Goal: Unclear: Browse casually

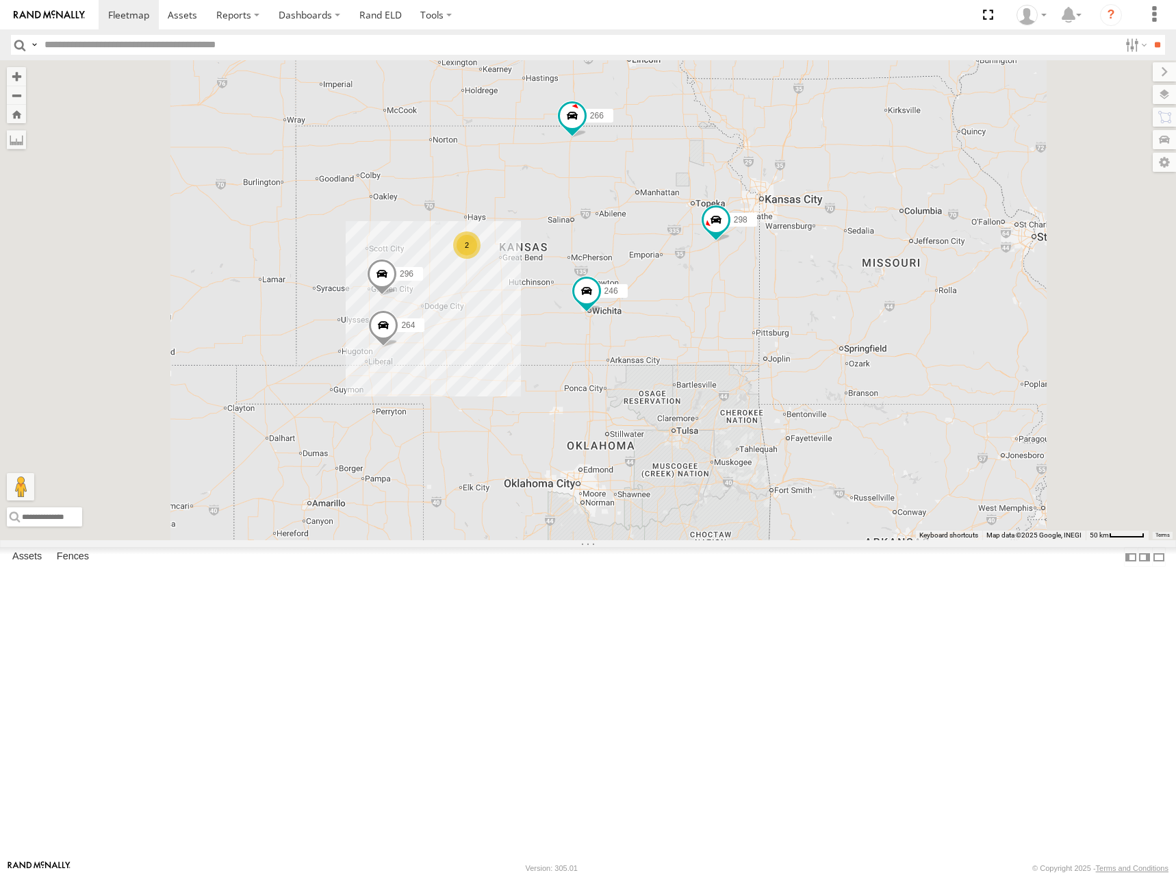
drag, startPoint x: 637, startPoint y: 266, endPoint x: 652, endPoint y: 359, distance: 94.9
click at [652, 359] on div "246 298 296 264 266 260 2" at bounding box center [588, 300] width 1176 height 480
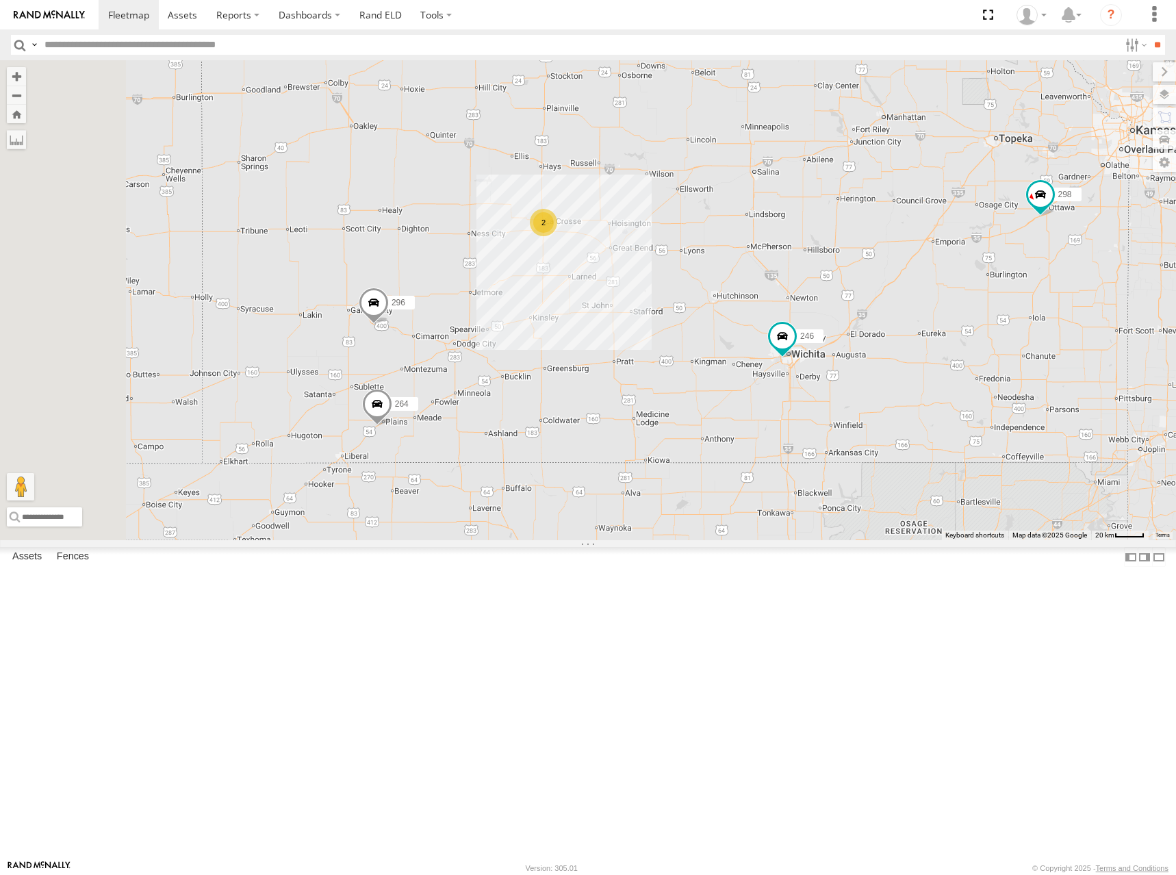
drag, startPoint x: 569, startPoint y: 550, endPoint x: 607, endPoint y: 544, distance: 38.2
click at [607, 540] on div "246 298 296 264 266 260 2" at bounding box center [588, 300] width 1176 height 480
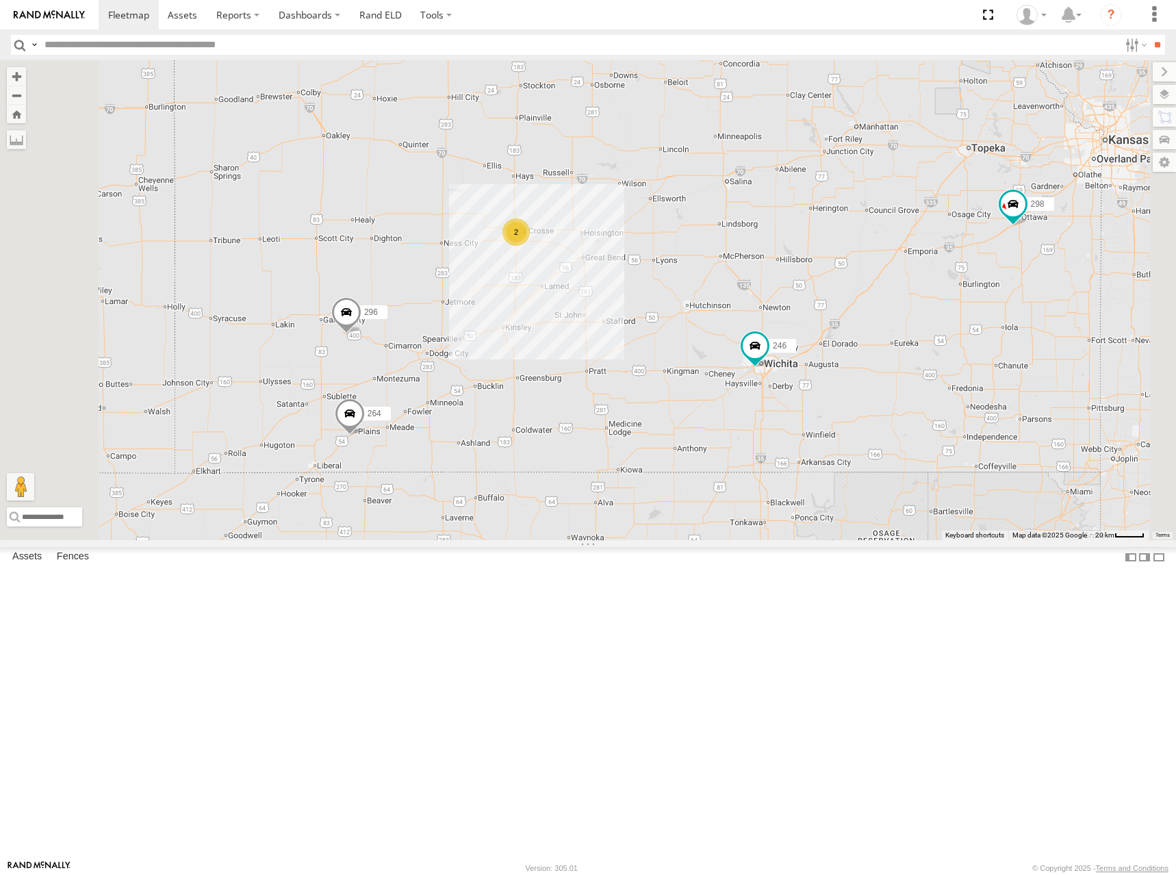
drag, startPoint x: 874, startPoint y: 430, endPoint x: 845, endPoint y: 443, distance: 31.6
click at [845, 443] on div "246 298 296 264 266 260 2" at bounding box center [588, 300] width 1176 height 480
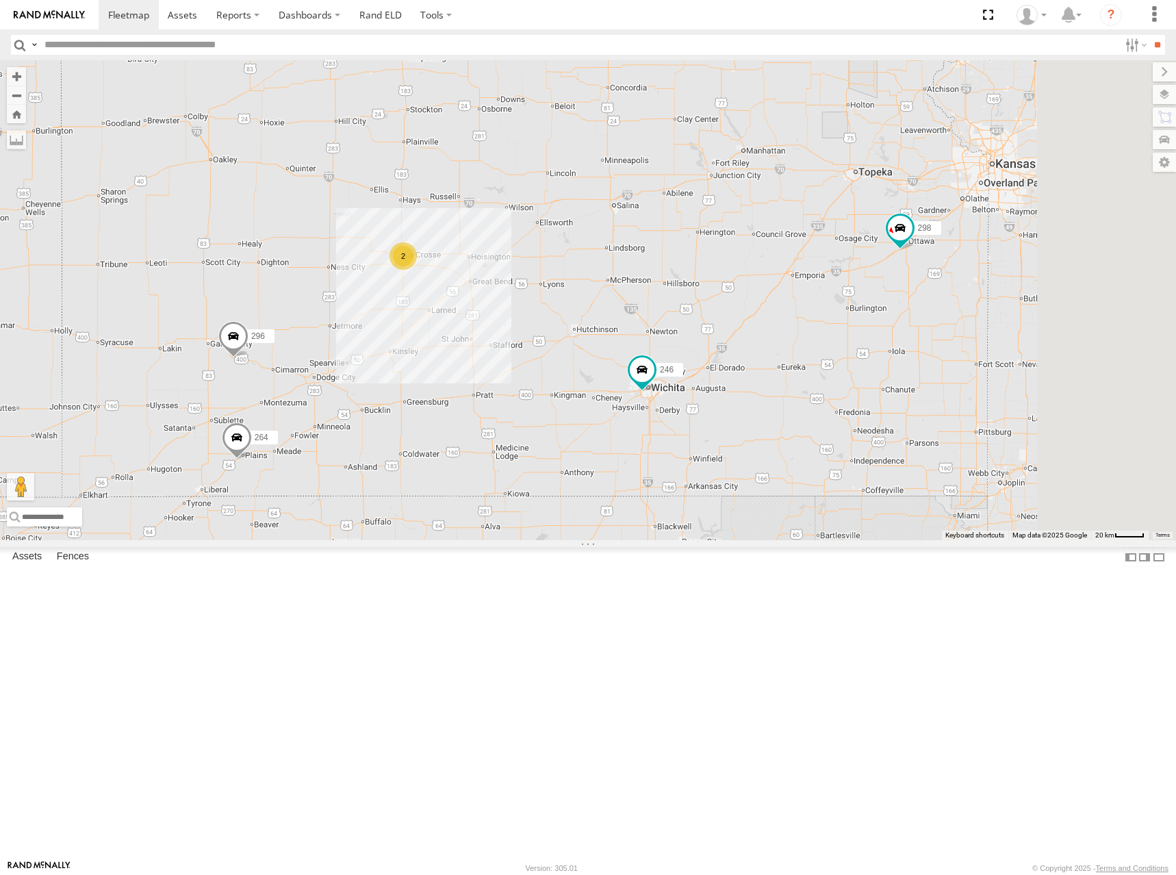
drag, startPoint x: 1010, startPoint y: 383, endPoint x: 912, endPoint y: 394, distance: 98.5
click at [912, 394] on div "246 298 296 264 266 260 2" at bounding box center [588, 300] width 1176 height 480
drag, startPoint x: 878, startPoint y: 382, endPoint x: 871, endPoint y: 388, distance: 8.7
click at [871, 388] on div "246 298 296 264 266 260 2" at bounding box center [588, 300] width 1176 height 480
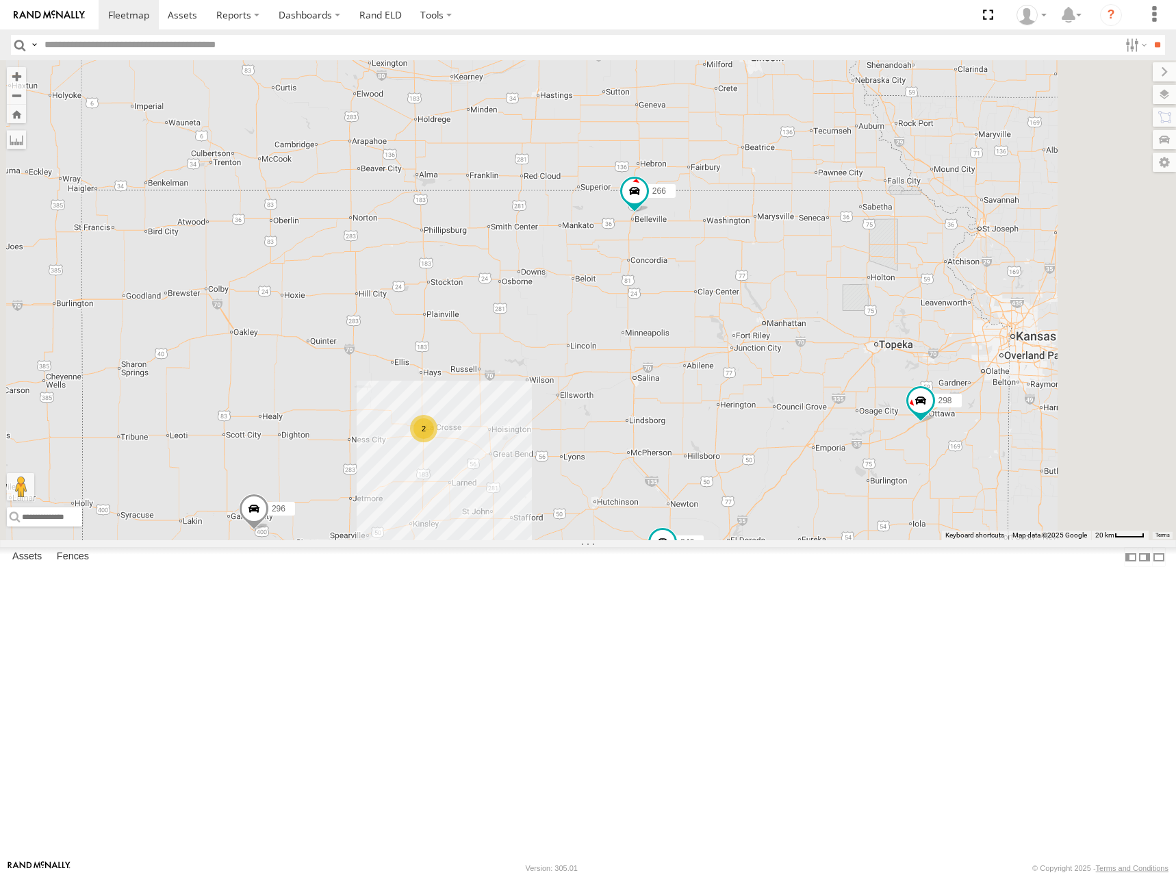
drag, startPoint x: 824, startPoint y: 166, endPoint x: 851, endPoint y: 342, distance: 178.0
click at [851, 342] on div "246 298 296 264 266 260 2" at bounding box center [588, 300] width 1176 height 480
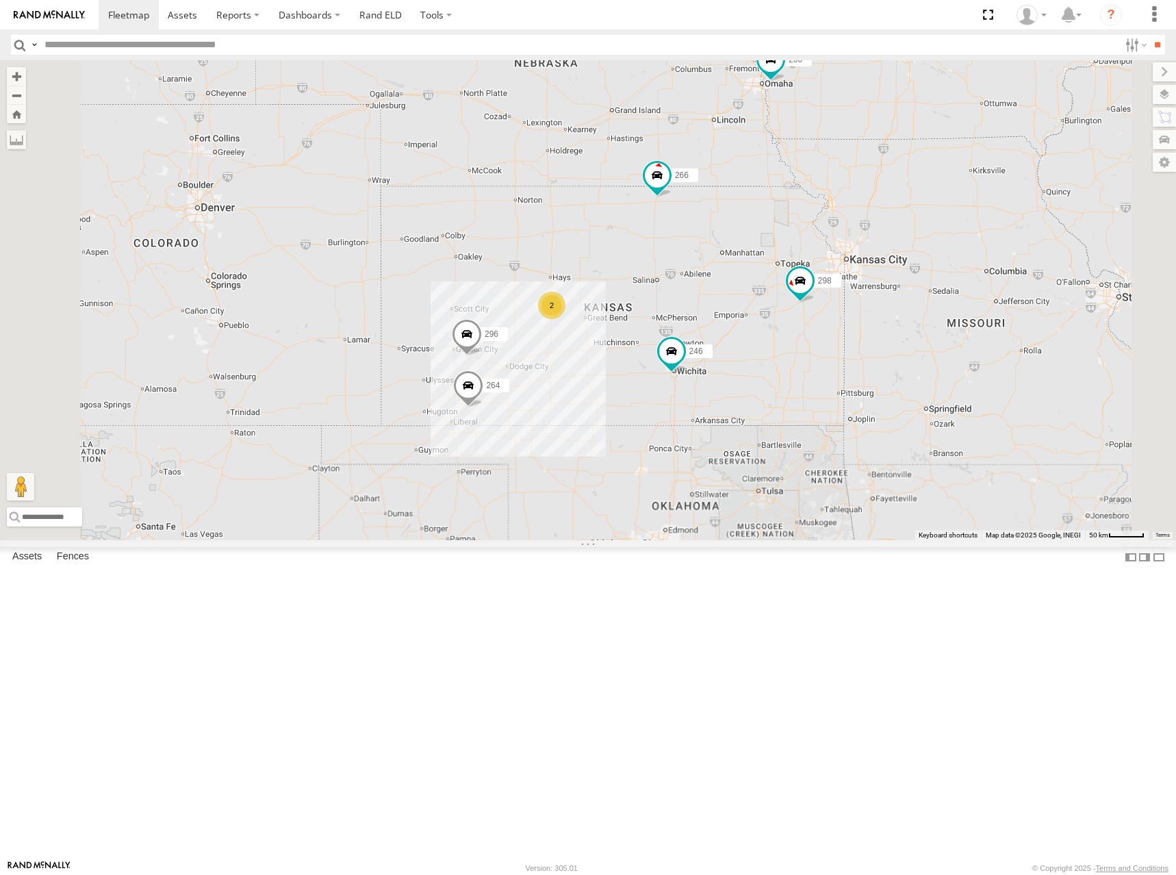
drag, startPoint x: 933, startPoint y: 349, endPoint x: 919, endPoint y: 347, distance: 13.8
click at [919, 347] on div "246 298 296 264 266 260 2" at bounding box center [588, 300] width 1176 height 480
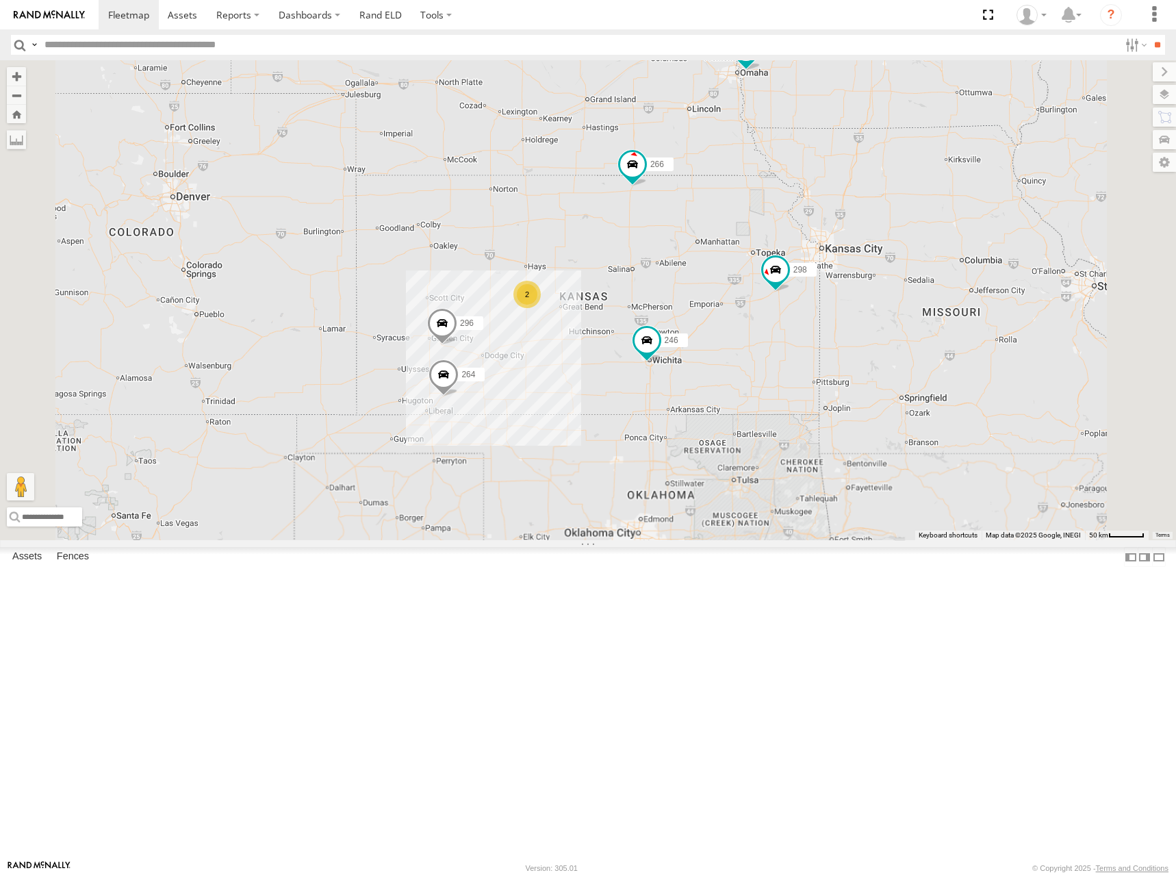
drag, startPoint x: 997, startPoint y: 340, endPoint x: 969, endPoint y: 322, distance: 33.2
click at [969, 322] on div "246 298 296 264 266 260 2" at bounding box center [588, 300] width 1176 height 480
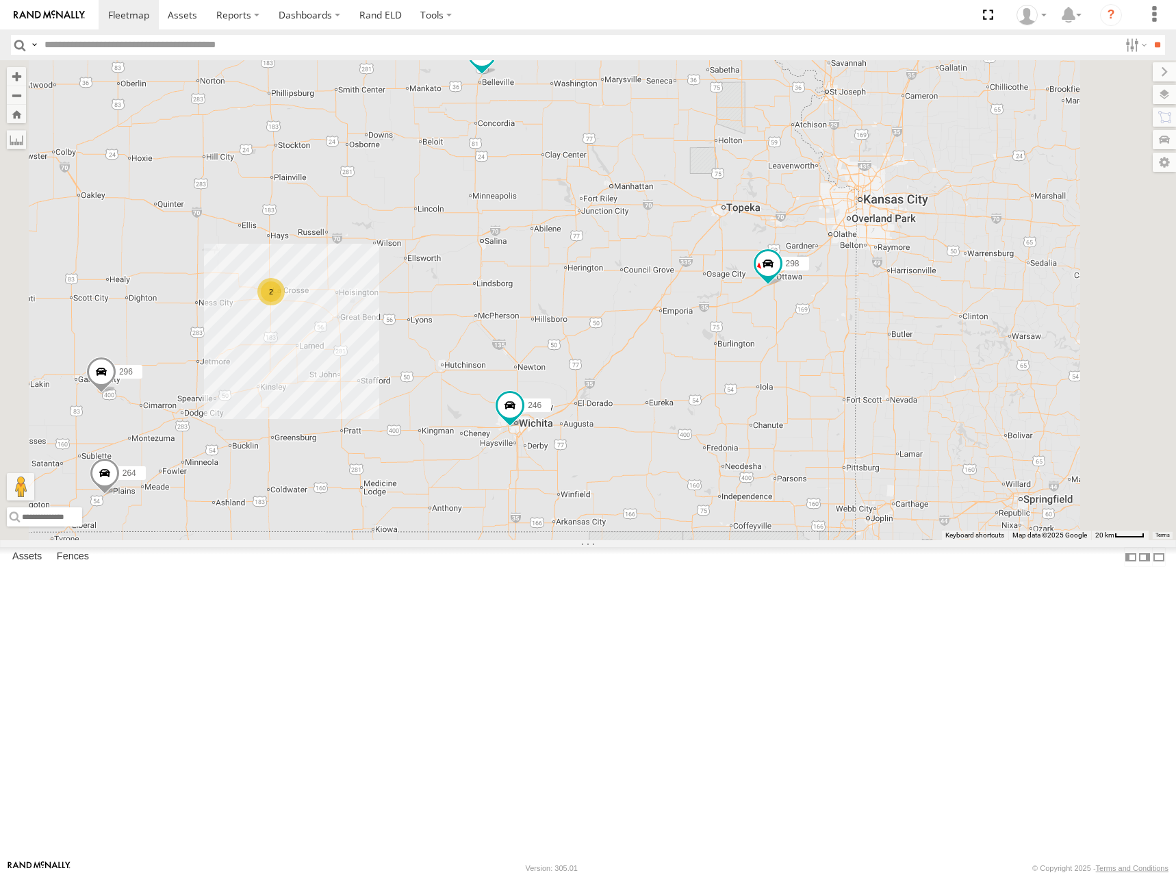
drag, startPoint x: 874, startPoint y: 380, endPoint x: 880, endPoint y: 403, distance: 23.2
click at [880, 403] on div "246 298 296 264 266 260 2" at bounding box center [588, 300] width 1176 height 480
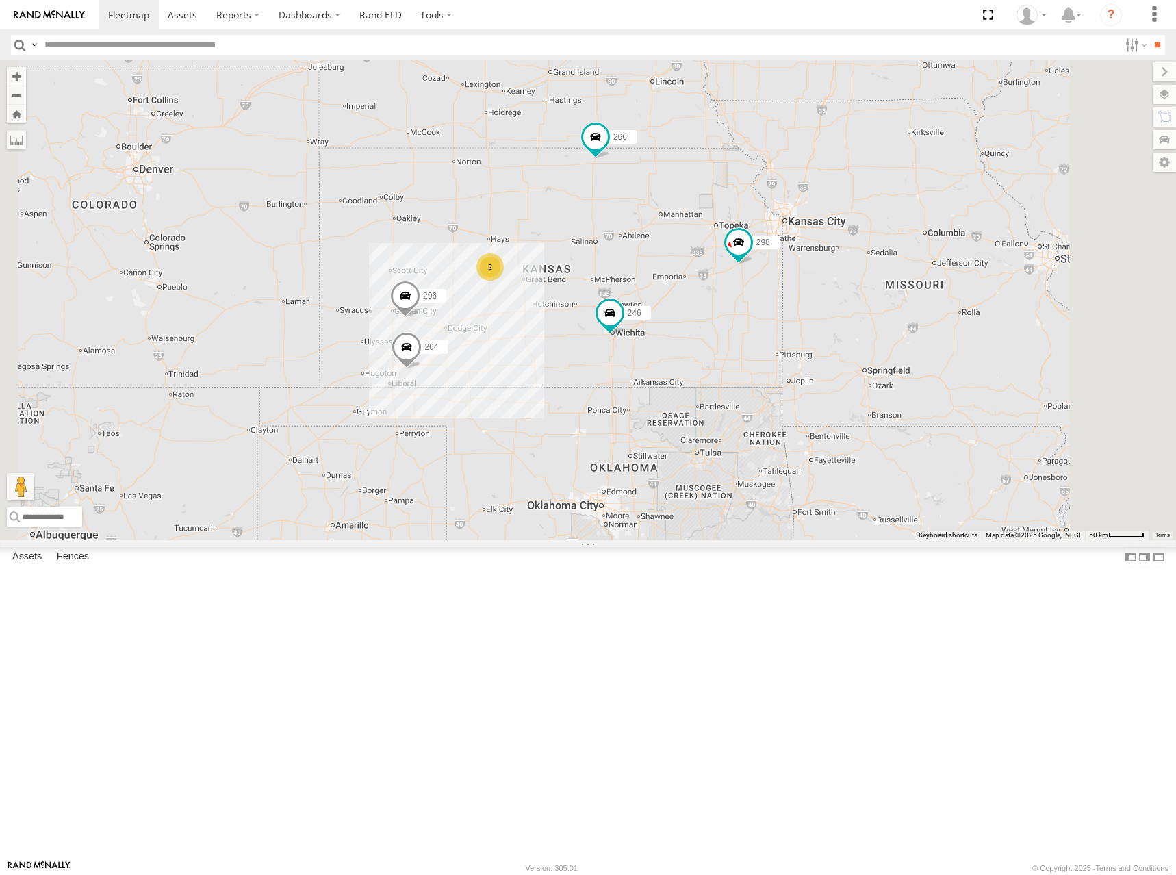
drag, startPoint x: 1049, startPoint y: 264, endPoint x: 1015, endPoint y: 283, distance: 40.2
click at [1026, 290] on div "246 298 296 264 266 260 2" at bounding box center [588, 300] width 1176 height 480
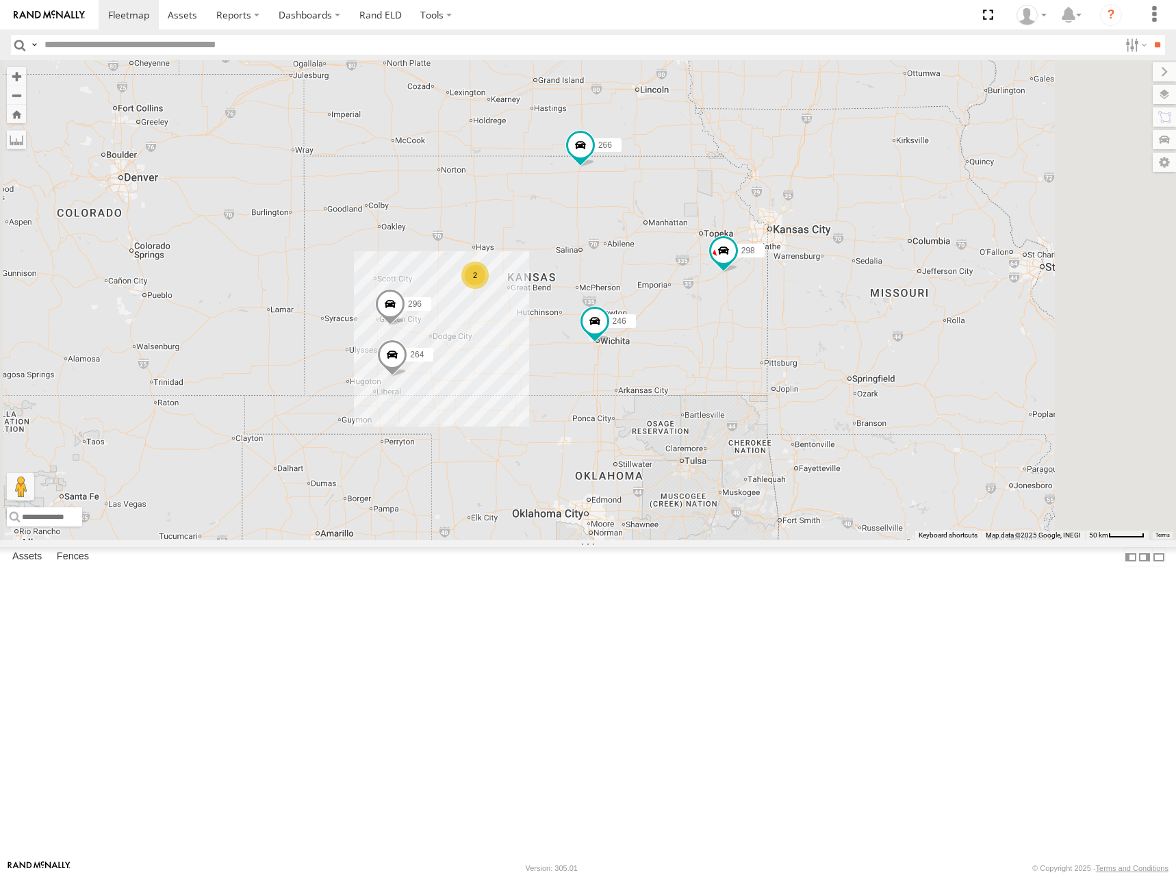
drag, startPoint x: 884, startPoint y: 321, endPoint x: 884, endPoint y: 314, distance: 7.5
click at [884, 314] on div "246 298 296 264 266 260 2" at bounding box center [588, 300] width 1176 height 480
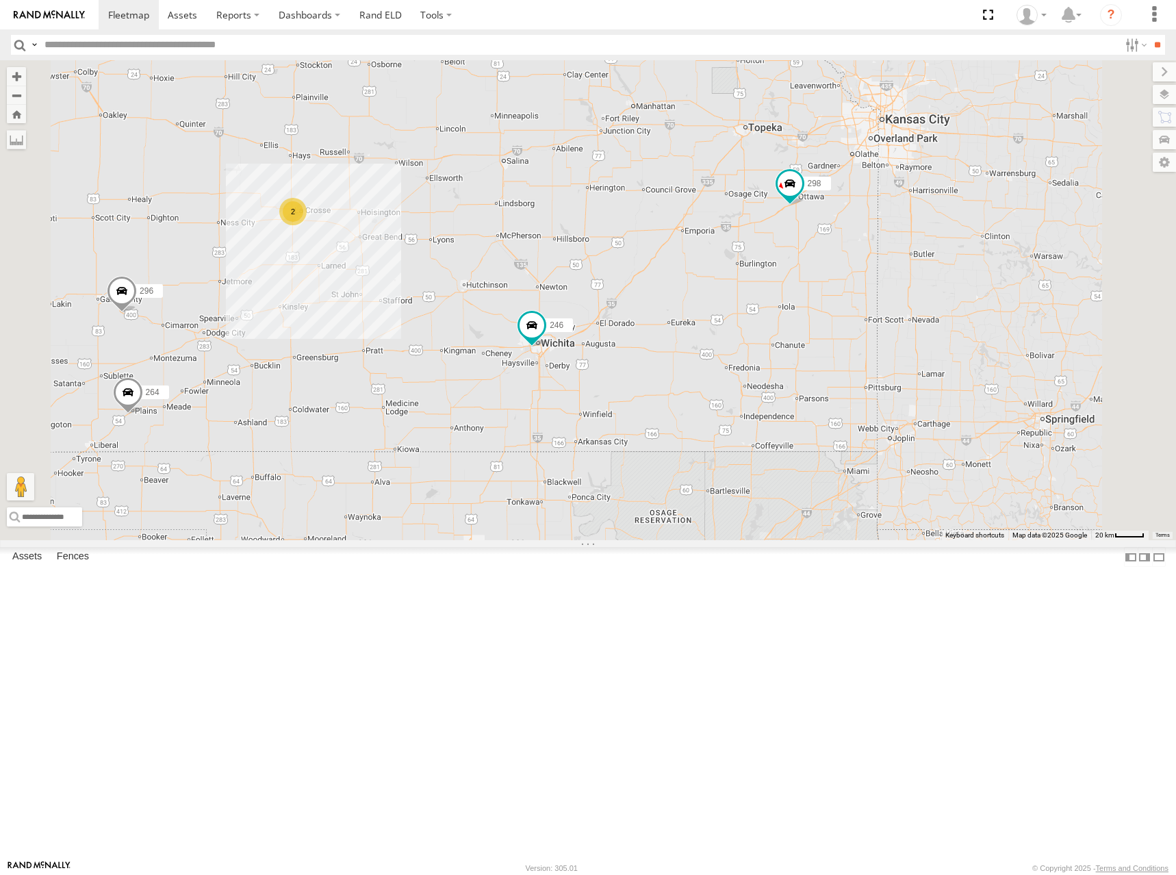
drag, startPoint x: 761, startPoint y: 421, endPoint x: 861, endPoint y: 335, distance: 131.5
click at [861, 335] on div "246 298 296 264 266 260 2" at bounding box center [588, 300] width 1176 height 480
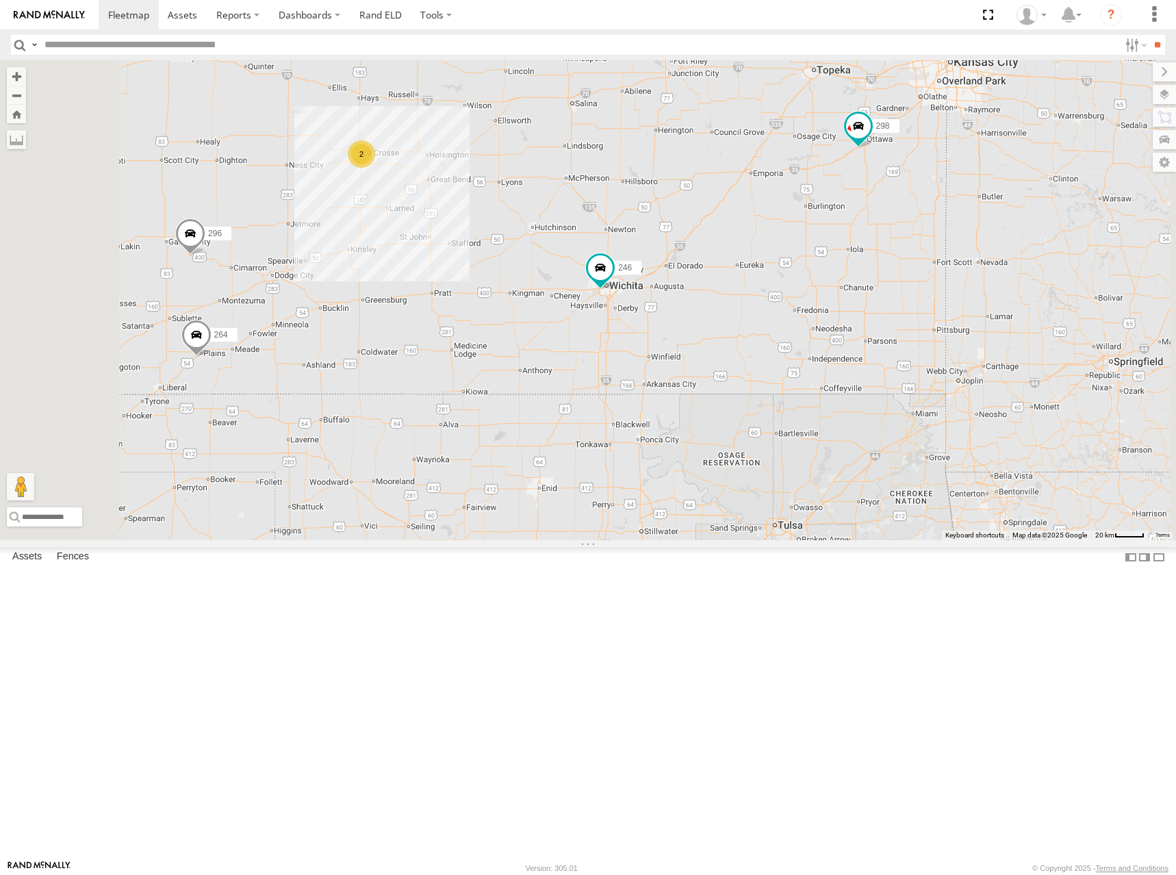
drag, startPoint x: 828, startPoint y: 383, endPoint x: 891, endPoint y: 333, distance: 80.9
click at [891, 333] on div "246 298 296 264 266 260 2" at bounding box center [588, 300] width 1176 height 480
